Goal: Check status: Check status

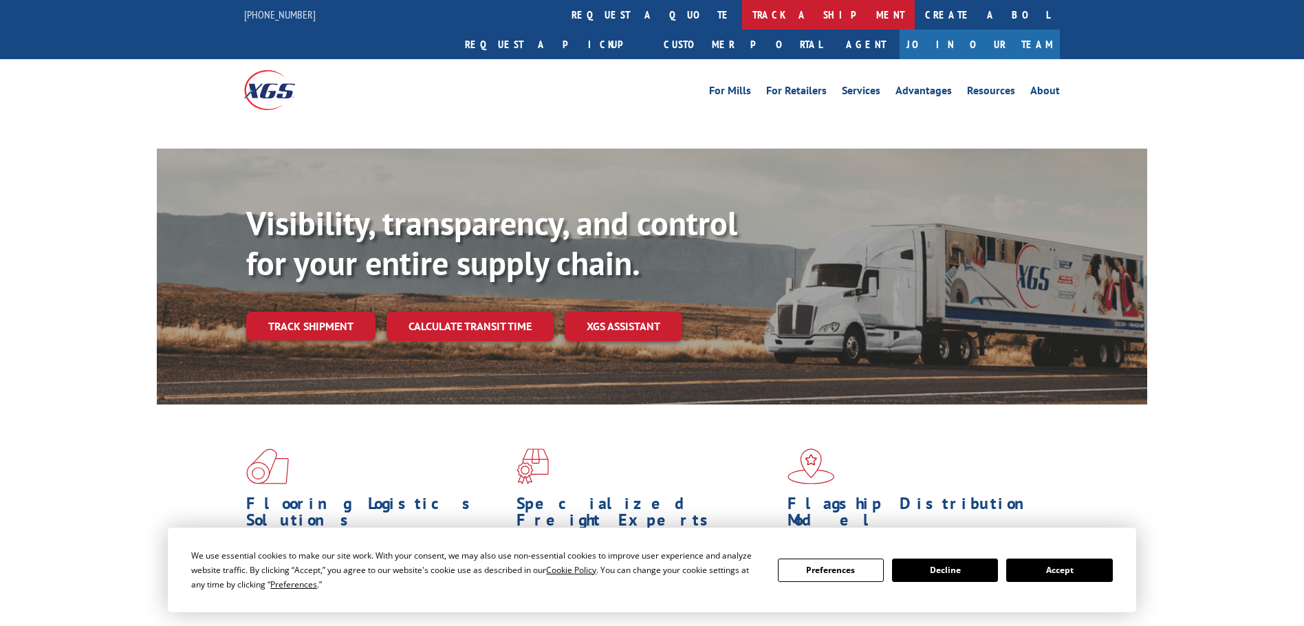
click at [742, 13] on link "track a shipment" at bounding box center [828, 15] width 173 height 30
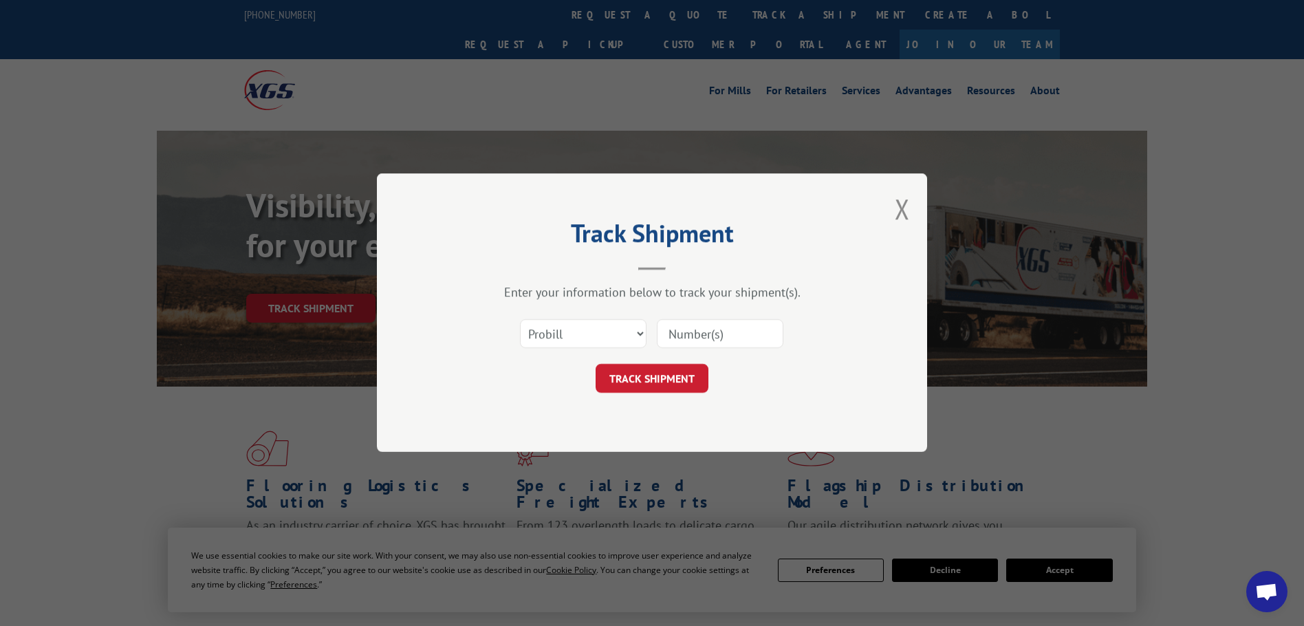
click at [685, 335] on input at bounding box center [720, 334] width 127 height 29
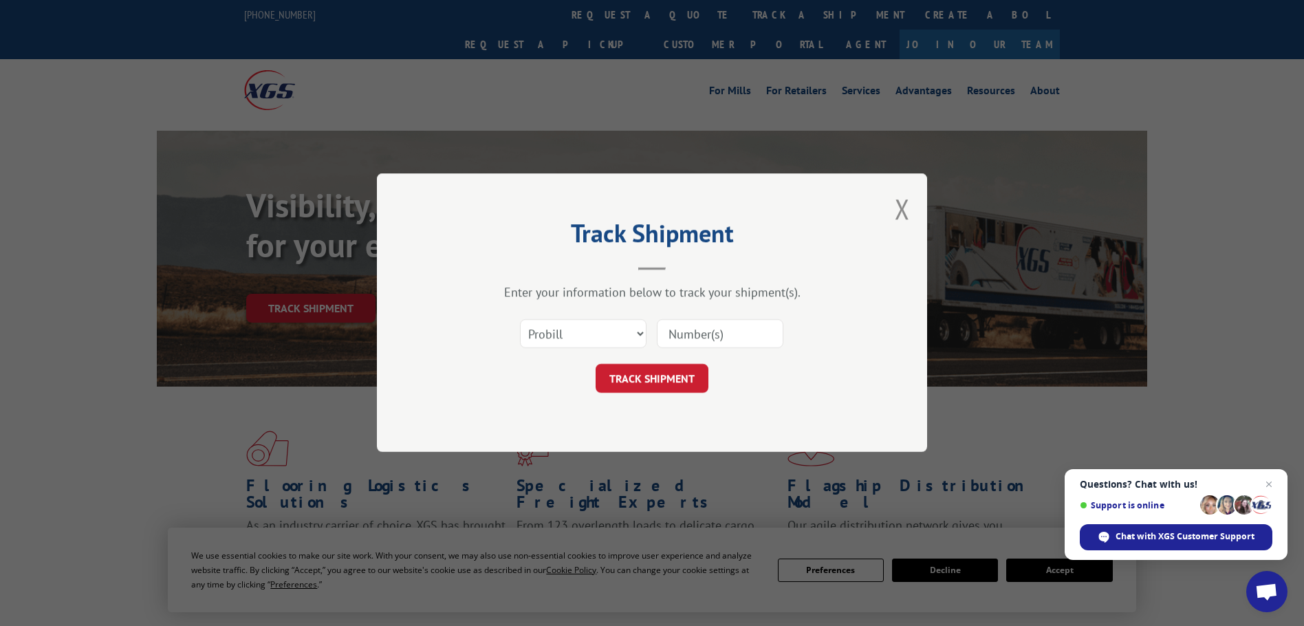
paste input "17521822"
type input "17521822"
click at [664, 377] on button "TRACK SHIPMENT" at bounding box center [652, 379] width 113 height 29
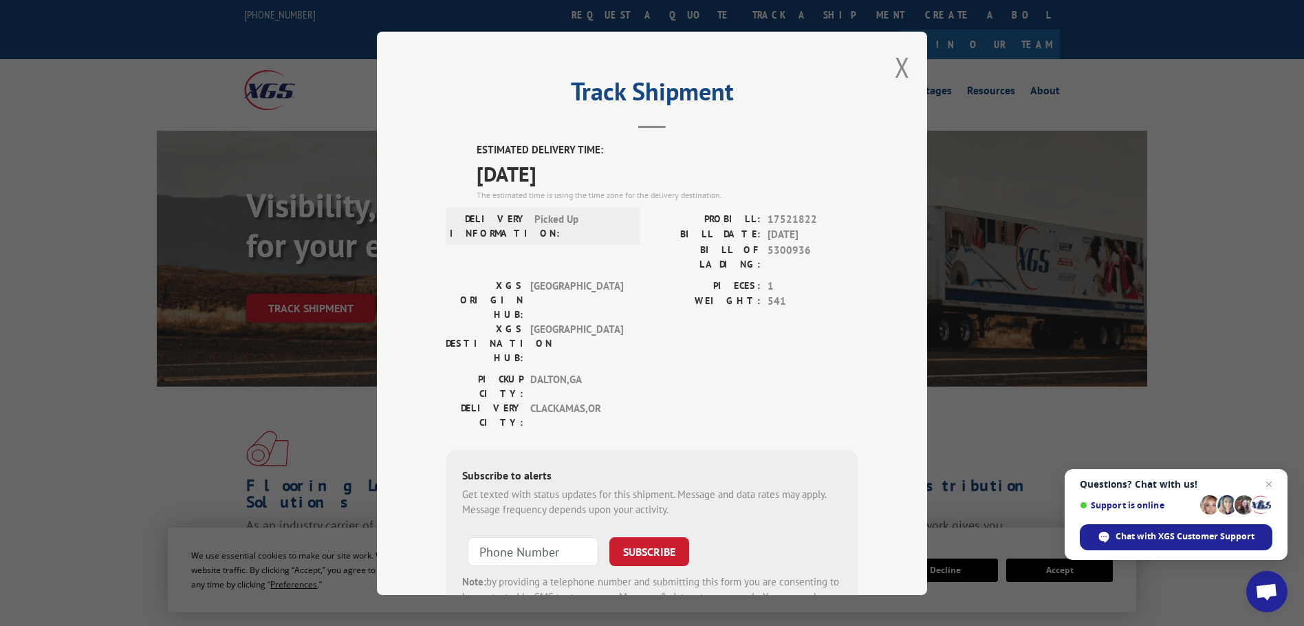
click at [762, 220] on div "PROBILL: 17521822" at bounding box center [755, 219] width 206 height 16
drag, startPoint x: 761, startPoint y: 254, endPoint x: 812, endPoint y: 250, distance: 51.0
click at [812, 250] on div "BILL OF LADING: 5300936" at bounding box center [755, 256] width 206 height 29
copy span "5300936"
